Goal: Task Accomplishment & Management: Manage account settings

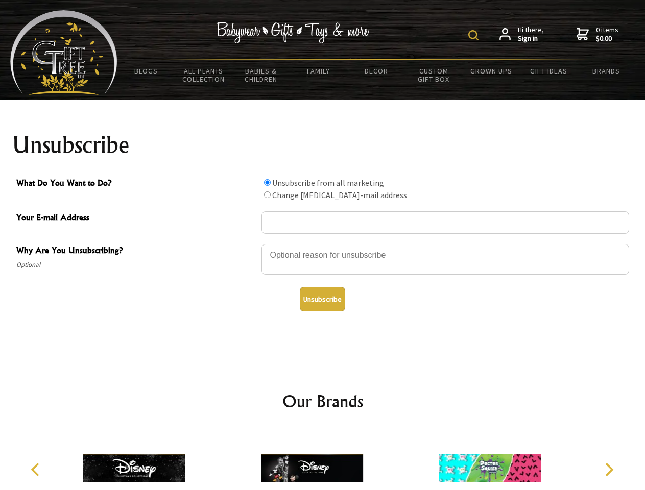
click at [475, 35] on img at bounding box center [473, 35] width 10 height 10
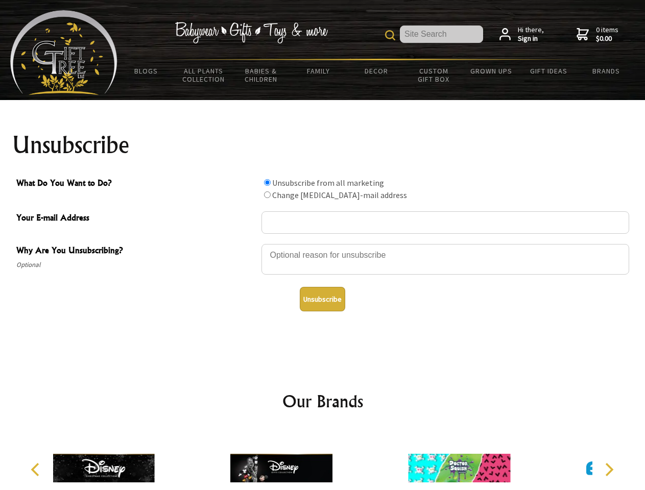
click at [323, 244] on div at bounding box center [445, 261] width 368 height 36
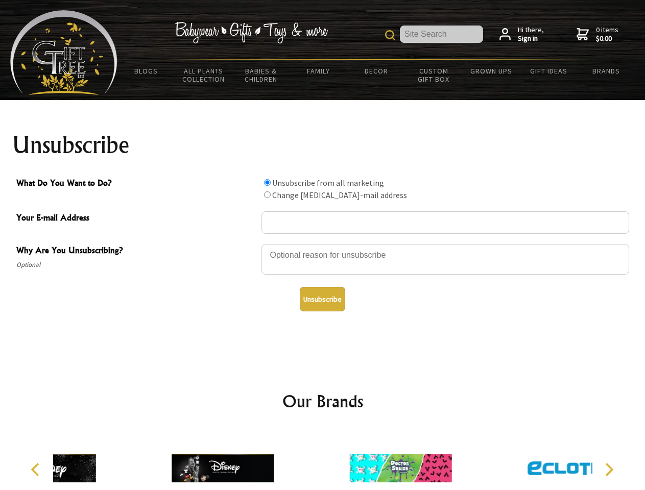
click at [267, 182] on input "What Do You Want to Do?" at bounding box center [267, 182] width 7 height 7
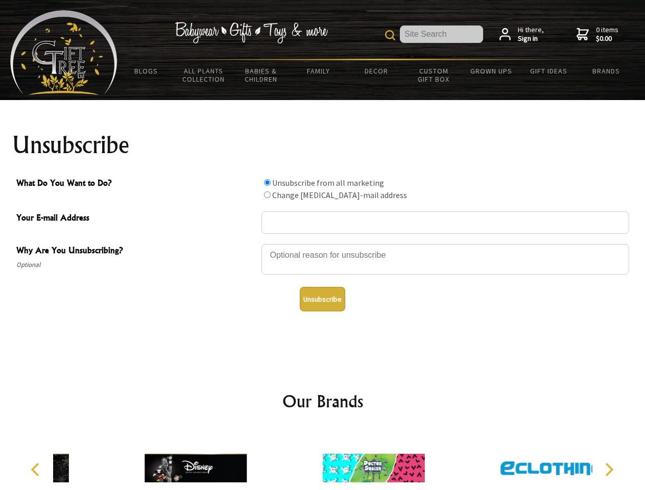
click at [267, 195] on input "What Do You Want to Do?" at bounding box center [267, 194] width 7 height 7
radio input "true"
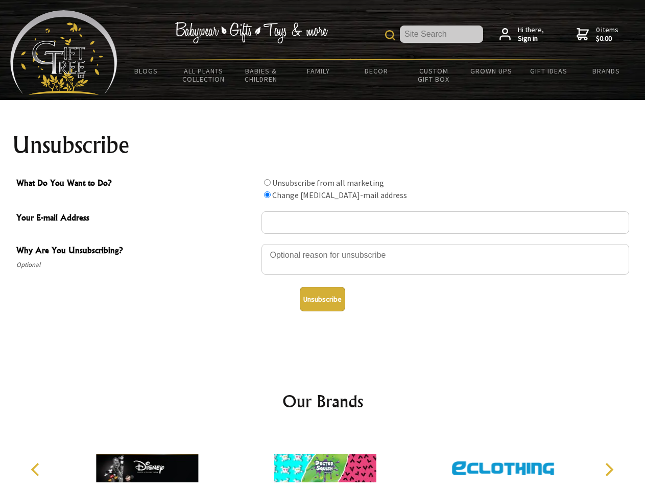
click at [322, 299] on button "Unsubscribe" at bounding box center [322, 299] width 45 height 25
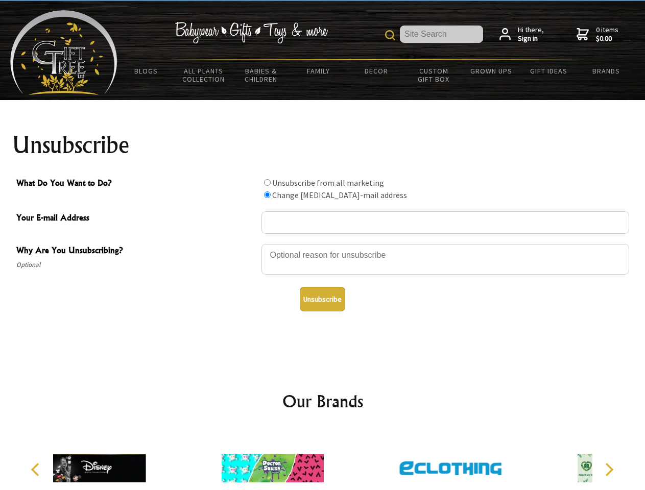
click at [37, 470] on icon "Previous" at bounding box center [36, 469] width 13 height 13
